Goal: Find specific page/section: Find specific page/section

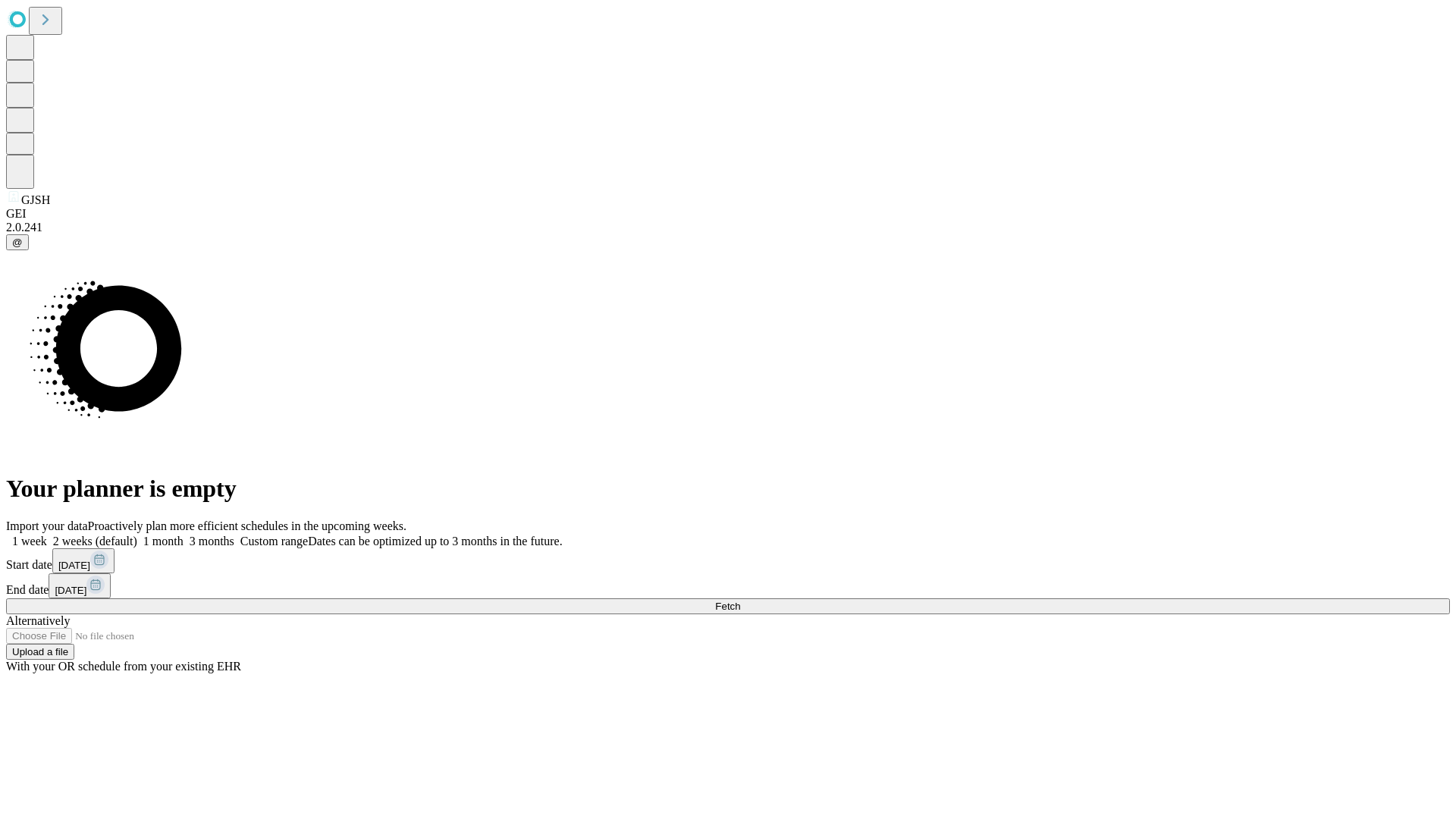
click at [740, 601] on span "Fetch" at bounding box center [728, 606] width 25 height 12
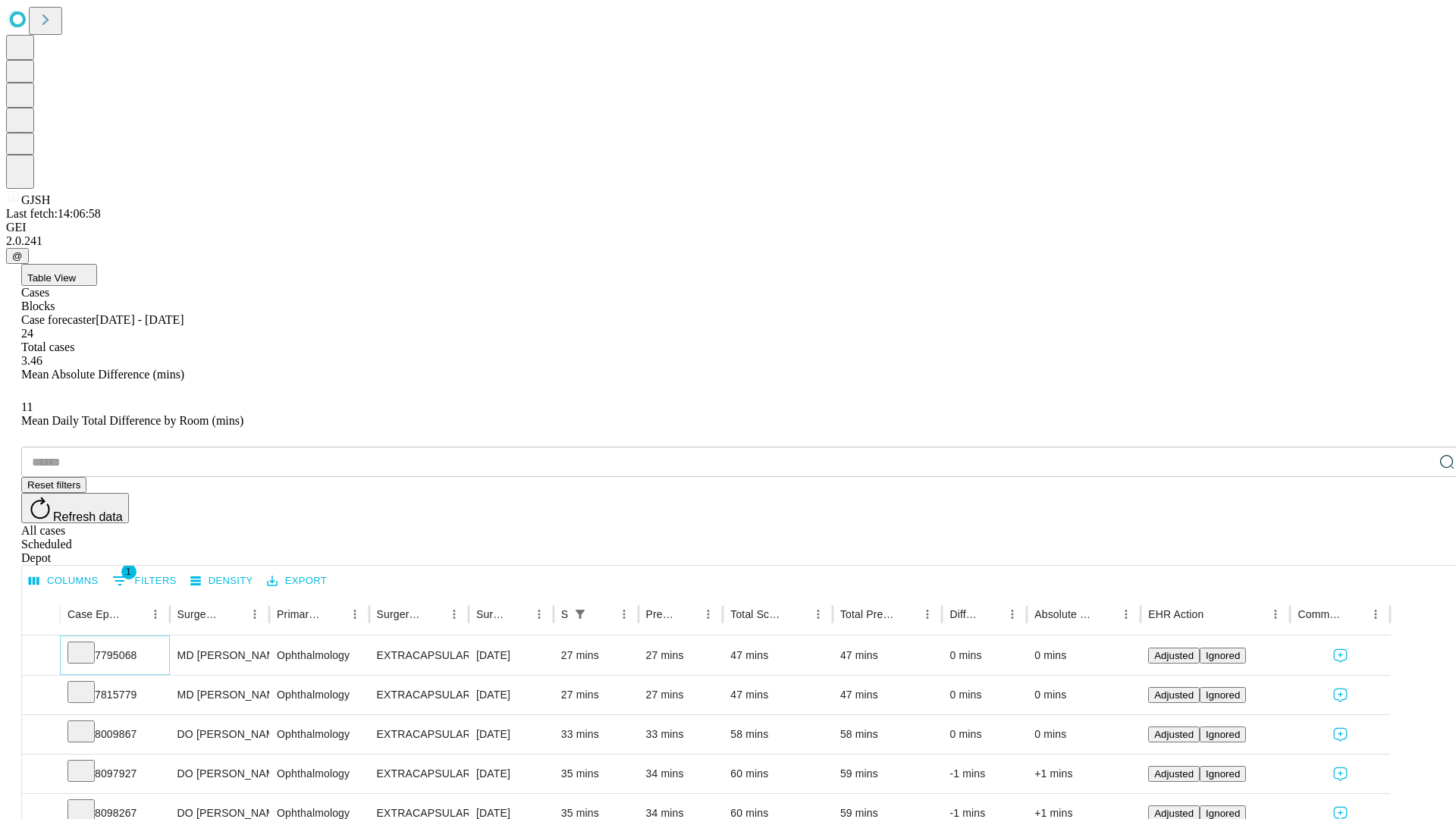
click at [89, 643] on icon at bounding box center [81, 651] width 15 height 15
